Goal: Task Accomplishment & Management: Use online tool/utility

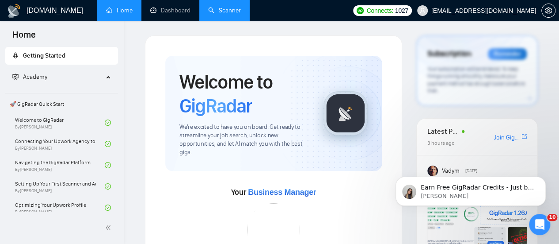
click at [224, 10] on link "Scanner" at bounding box center [224, 11] width 33 height 8
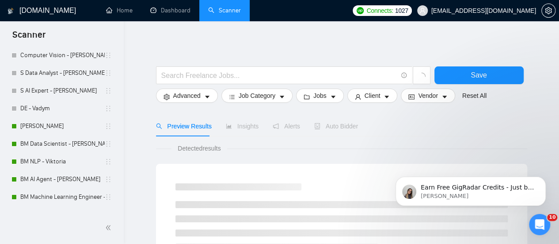
scroll to position [133, 0]
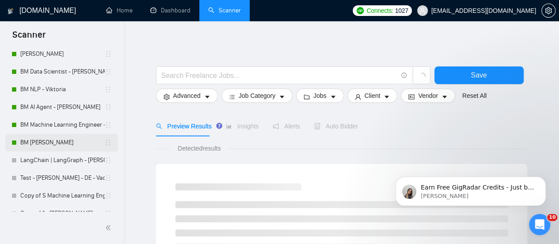
click at [65, 145] on link "BM [PERSON_NAME]" at bounding box center [62, 142] width 84 height 18
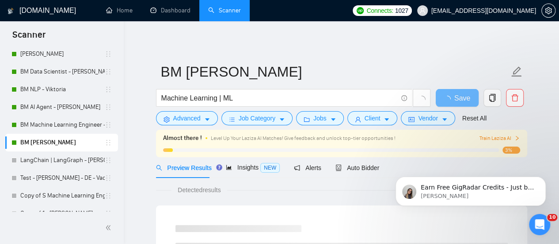
scroll to position [44, 0]
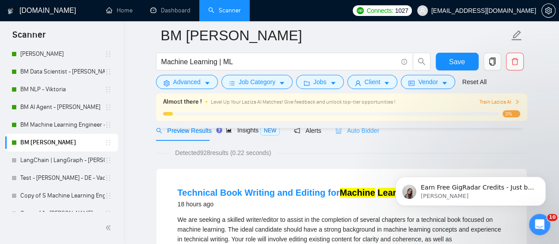
click at [341, 137] on div "Auto Bidder" at bounding box center [357, 130] width 44 height 21
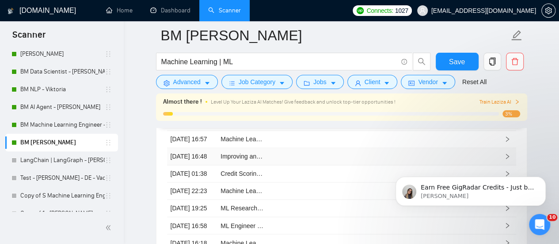
scroll to position [2210, 0]
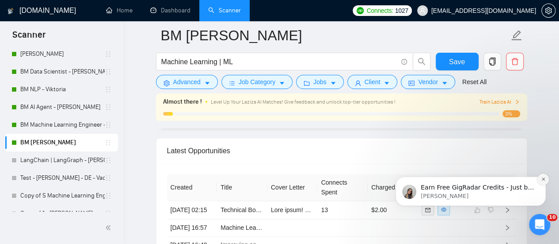
click at [544, 177] on icon "Dismiss notification" at bounding box center [543, 178] width 5 height 5
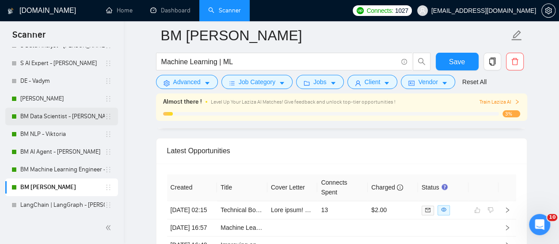
scroll to position [0, 0]
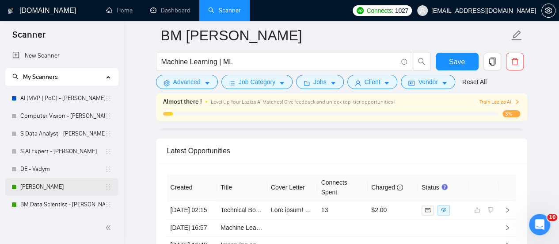
click at [33, 189] on link "[PERSON_NAME]" at bounding box center [62, 187] width 84 height 18
